Goal: Task Accomplishment & Management: Complete application form

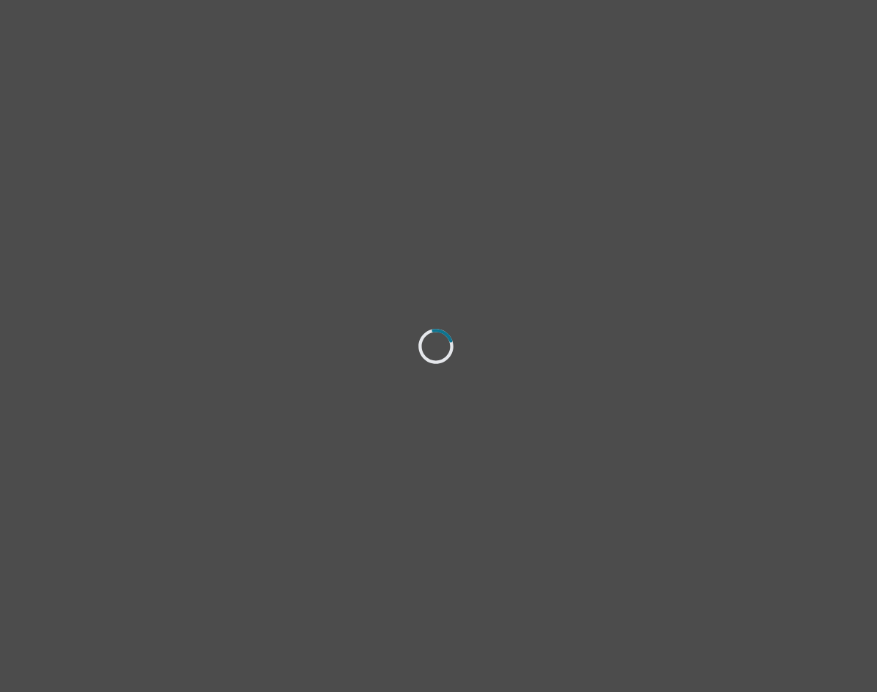
select select "[DEMOGRAPHIC_DATA]"
select select "Married"
select select "Professional degree"
select select "Instagram"
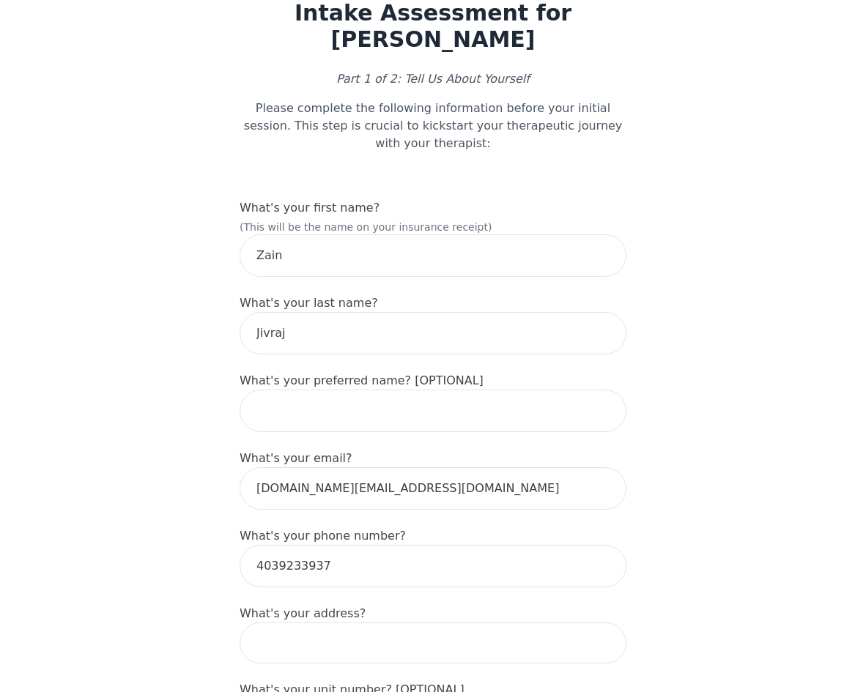
scroll to position [147, 0]
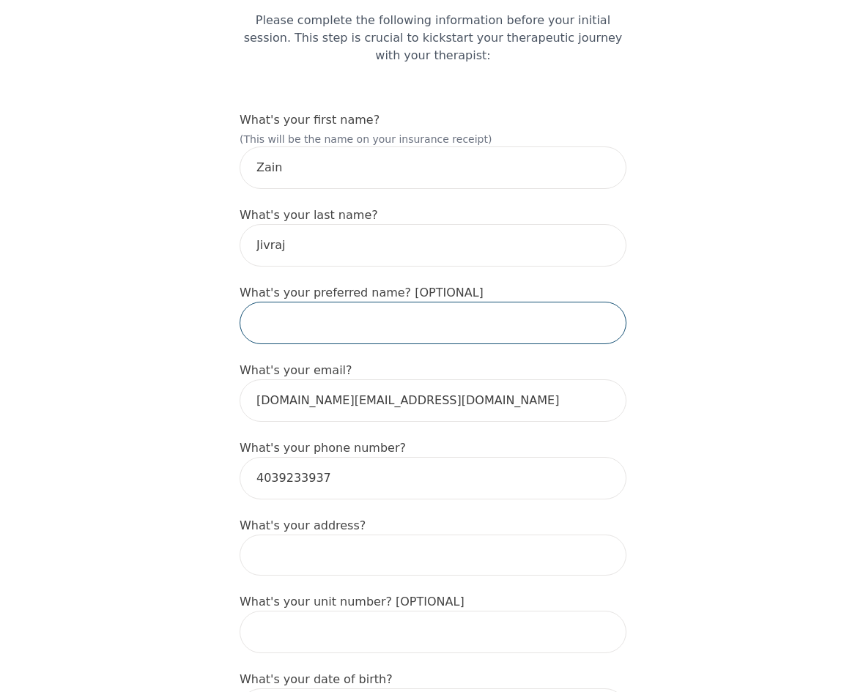
click at [376, 302] on input "text" at bounding box center [433, 323] width 387 height 42
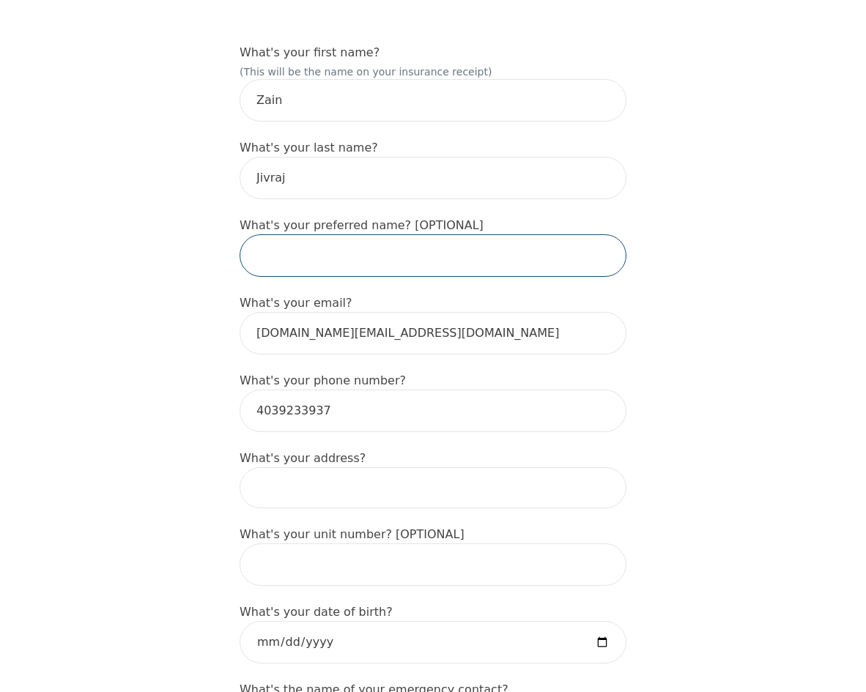
scroll to position [293, 0]
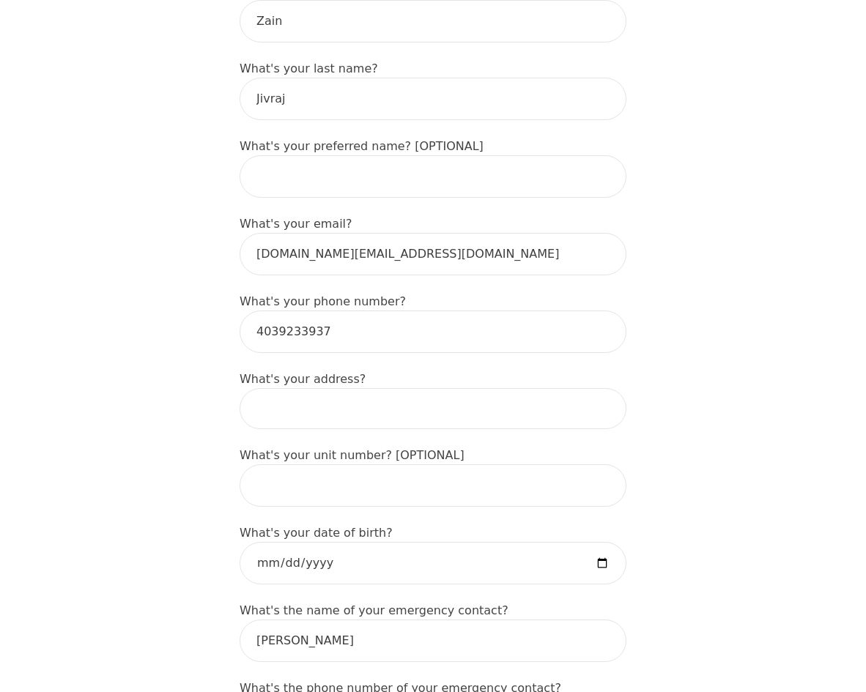
click at [407, 388] on input at bounding box center [433, 408] width 387 height 41
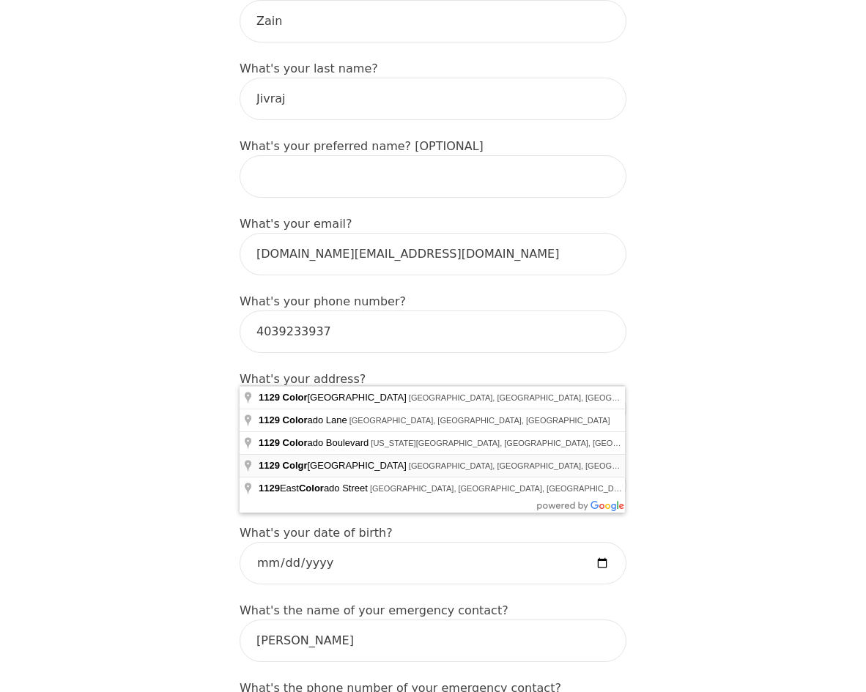
type input "[STREET_ADDRESS][PERSON_NAME]"
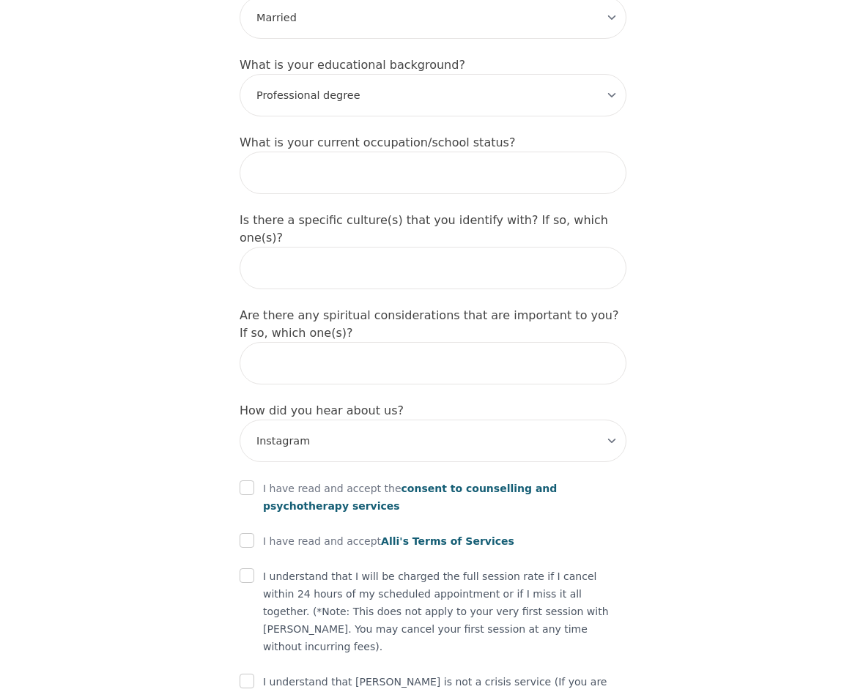
scroll to position [1501, 0]
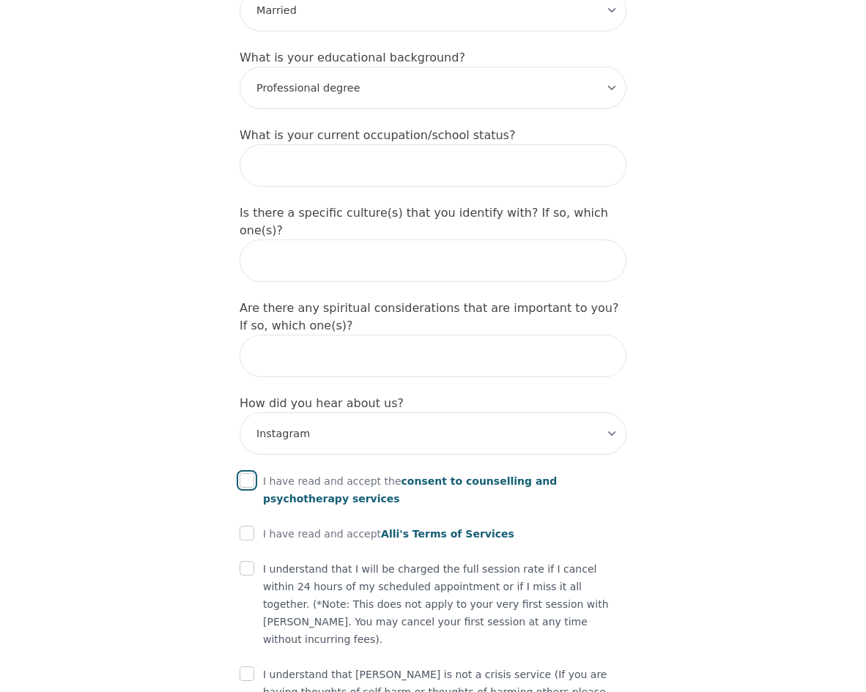
click at [248, 473] on input "checkbox" at bounding box center [247, 480] width 15 height 15
checkbox input "true"
click at [248, 526] on input "checkbox" at bounding box center [247, 533] width 15 height 15
checkbox input "true"
click at [243, 561] on input "checkbox" at bounding box center [247, 568] width 15 height 15
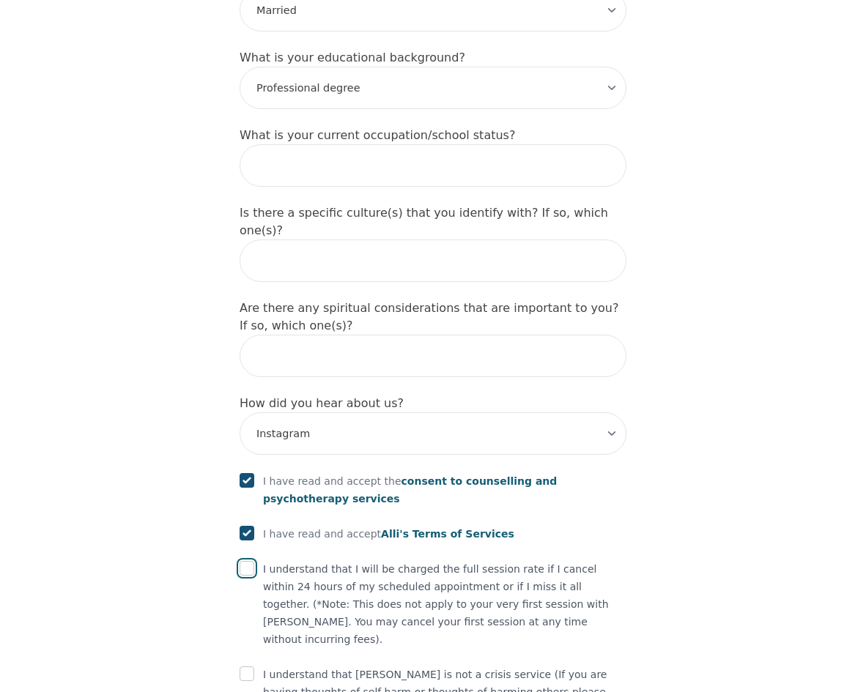
checkbox input "true"
click at [245, 667] on input "checkbox" at bounding box center [247, 674] width 15 height 15
checkbox input "true"
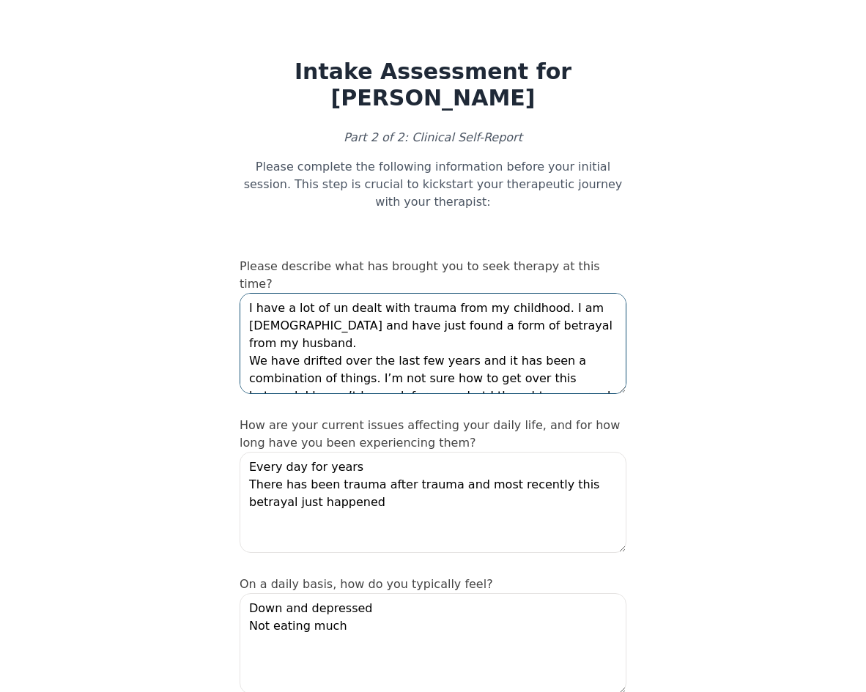
click at [547, 293] on textarea "I have a lot of un dealt with trauma from my childhood. I am [DEMOGRAPHIC_DATA]…" at bounding box center [433, 343] width 387 height 101
click at [449, 318] on textarea "I have a lot of un dealt with trauma from my childhood. I am [DEMOGRAPHIC_DATA]…" at bounding box center [433, 343] width 387 height 101
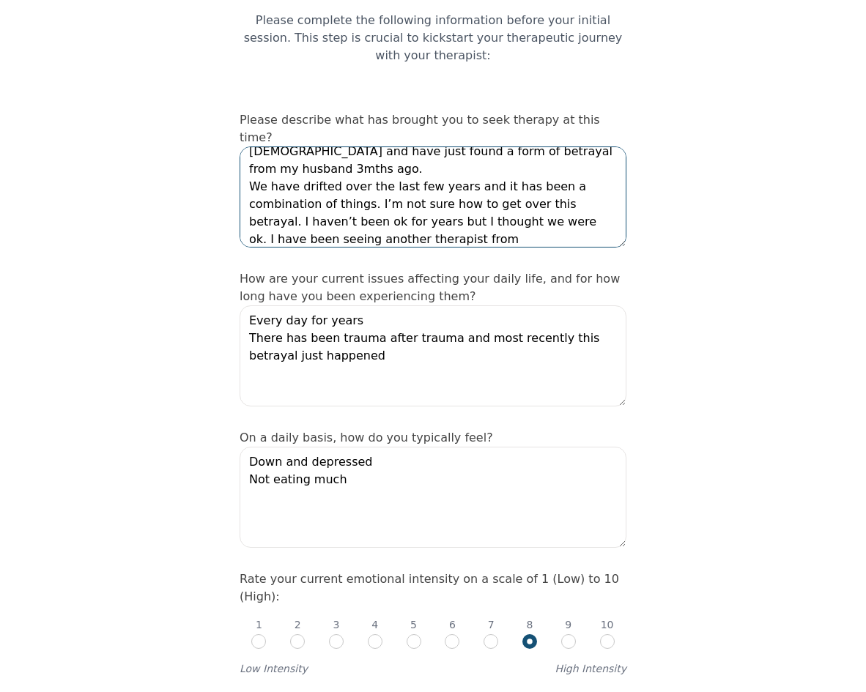
scroll to position [45, 0]
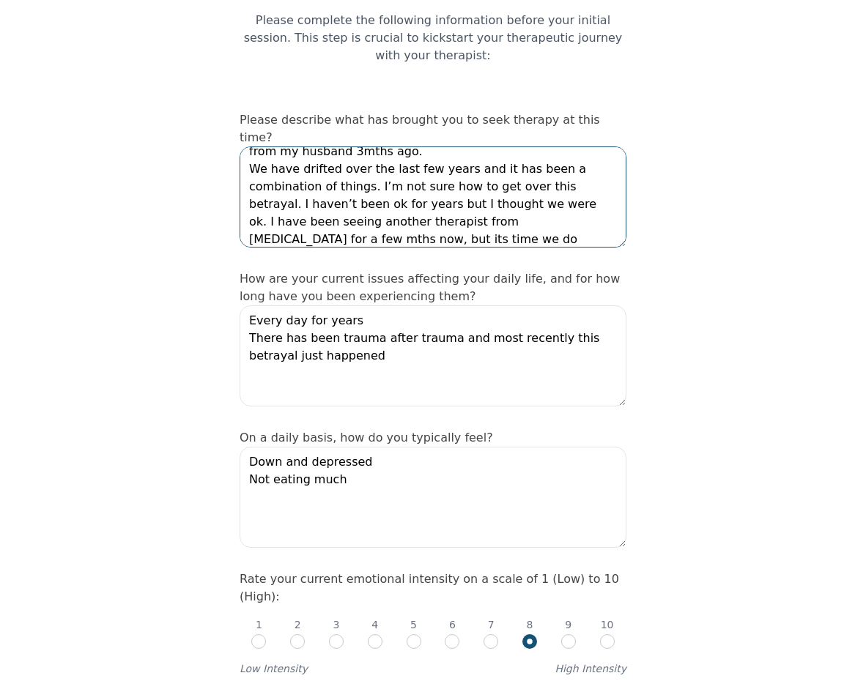
click at [327, 185] on textarea "I have a lot of un dealt with trauma from my childhood. I am [DEMOGRAPHIC_DATA]…" at bounding box center [433, 197] width 387 height 101
click at [409, 177] on textarea "I have a lot of un dealt with trauma from my childhood. I am [DEMOGRAPHIC_DATA]…" at bounding box center [433, 197] width 387 height 101
click at [403, 173] on textarea "I have a lot of un dealt with trauma from my childhood. I am [DEMOGRAPHIC_DATA]…" at bounding box center [433, 197] width 387 height 101
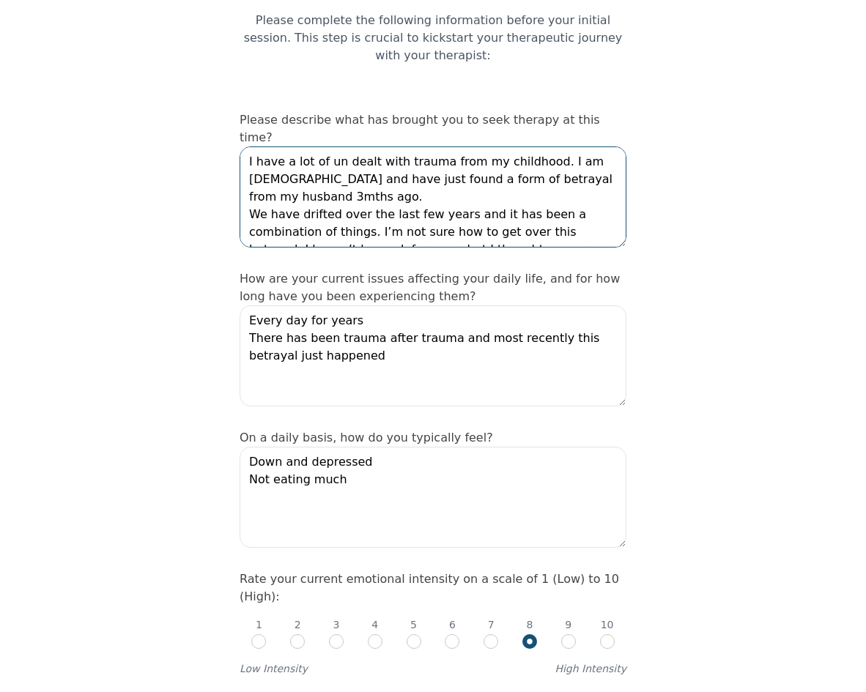
scroll to position [73, 0]
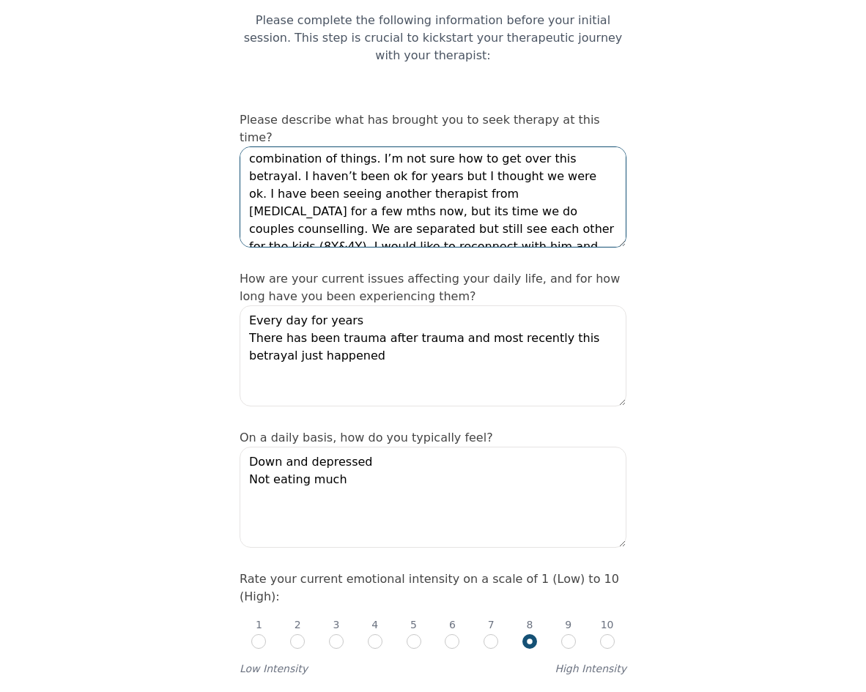
click at [481, 147] on textarea "I have a lot of un dealt with trauma from my childhood. I am [DEMOGRAPHIC_DATA]…" at bounding box center [433, 197] width 387 height 101
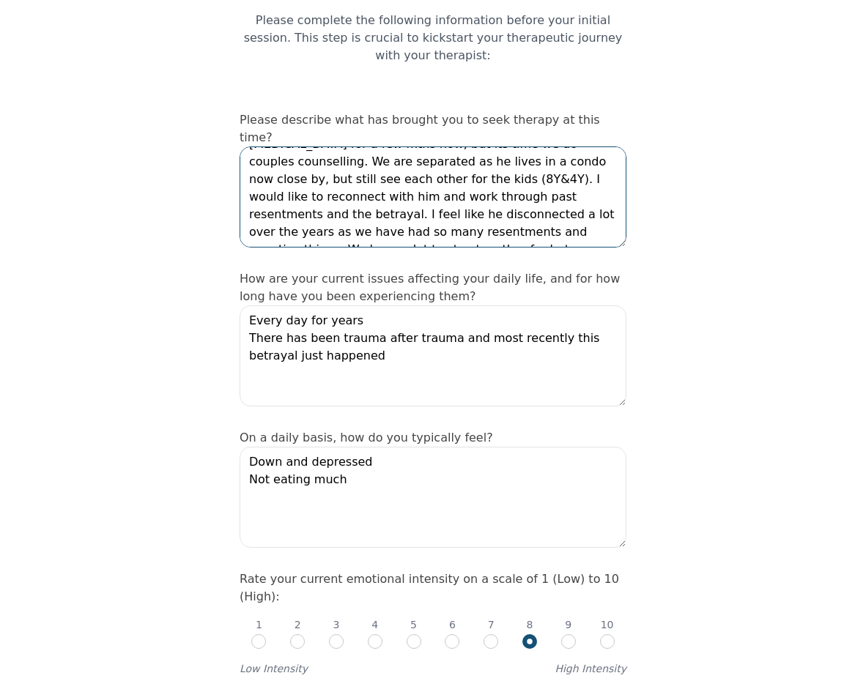
click at [538, 174] on textarea "I have a lot of un dealt with trauma from my childhood. I am [DEMOGRAPHIC_DATA]…" at bounding box center [433, 197] width 387 height 101
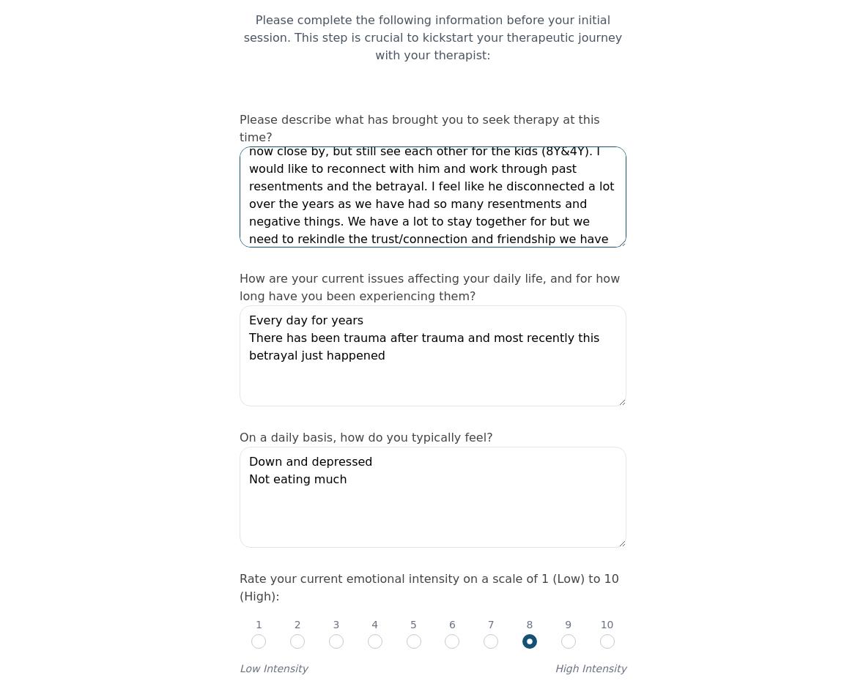
scroll to position [186, 0]
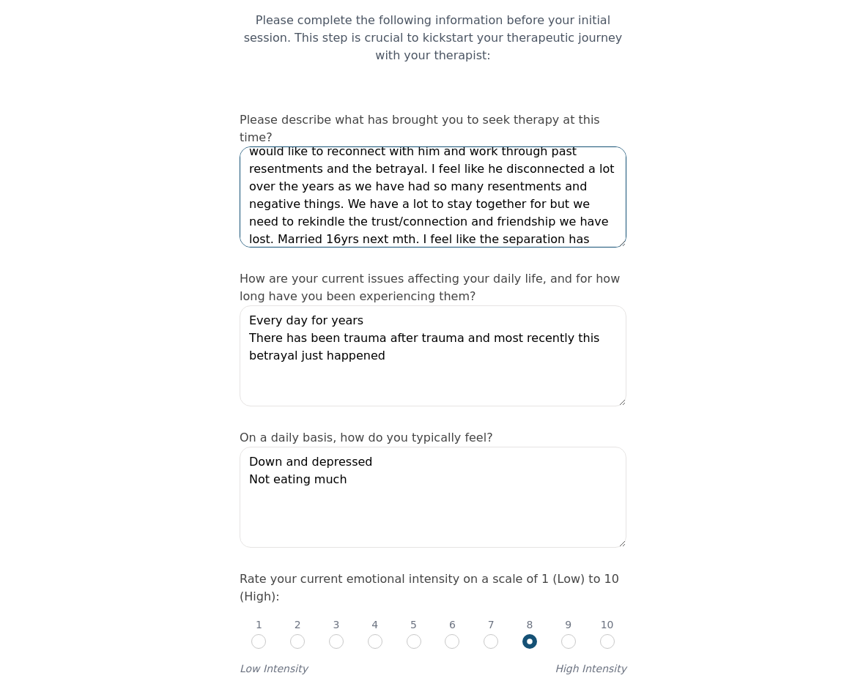
type textarea "I have a lot of un dealt with trauma from my childhood. I am [DEMOGRAPHIC_DATA]…"
